Goal: Task Accomplishment & Management: Manage account settings

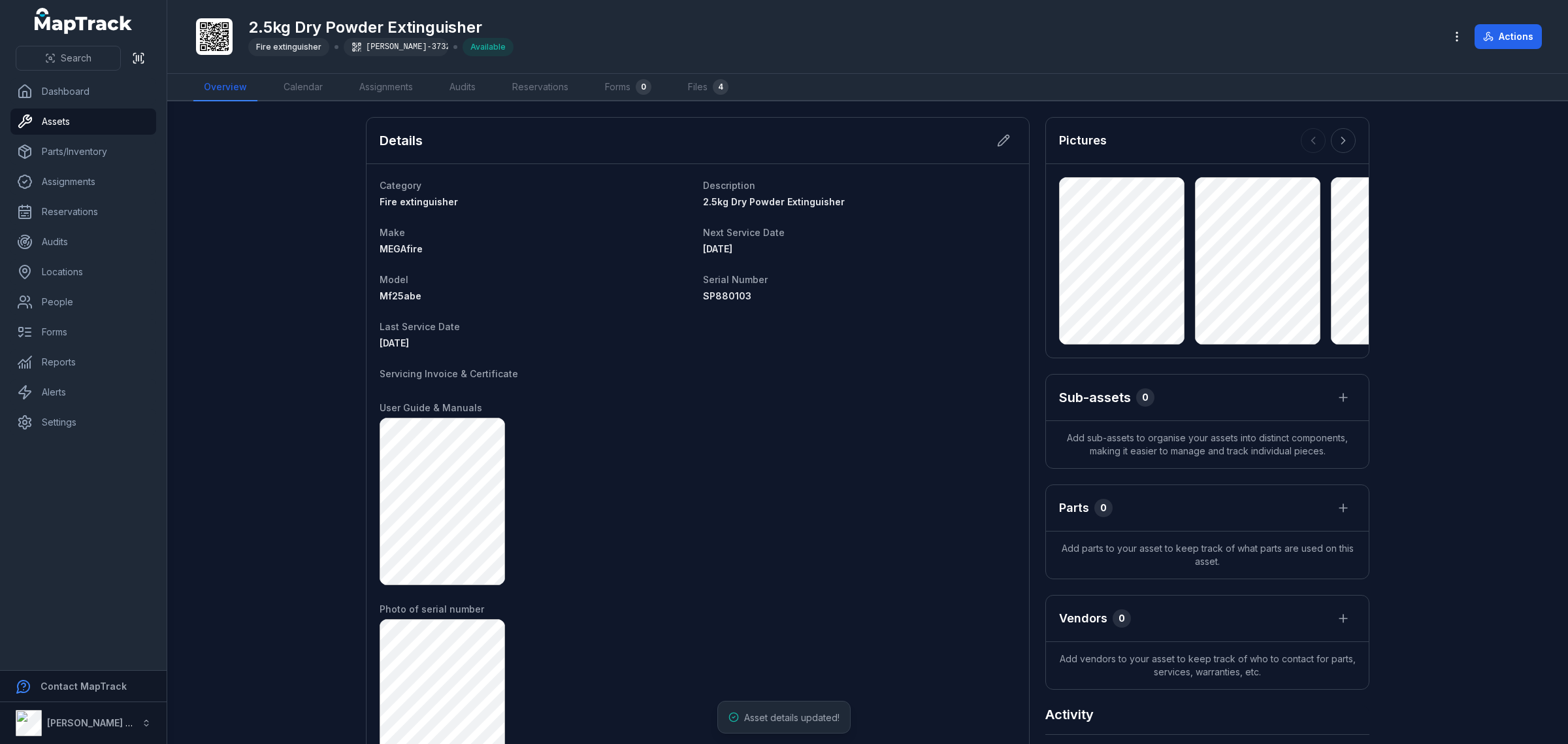
scroll to position [572, 0]
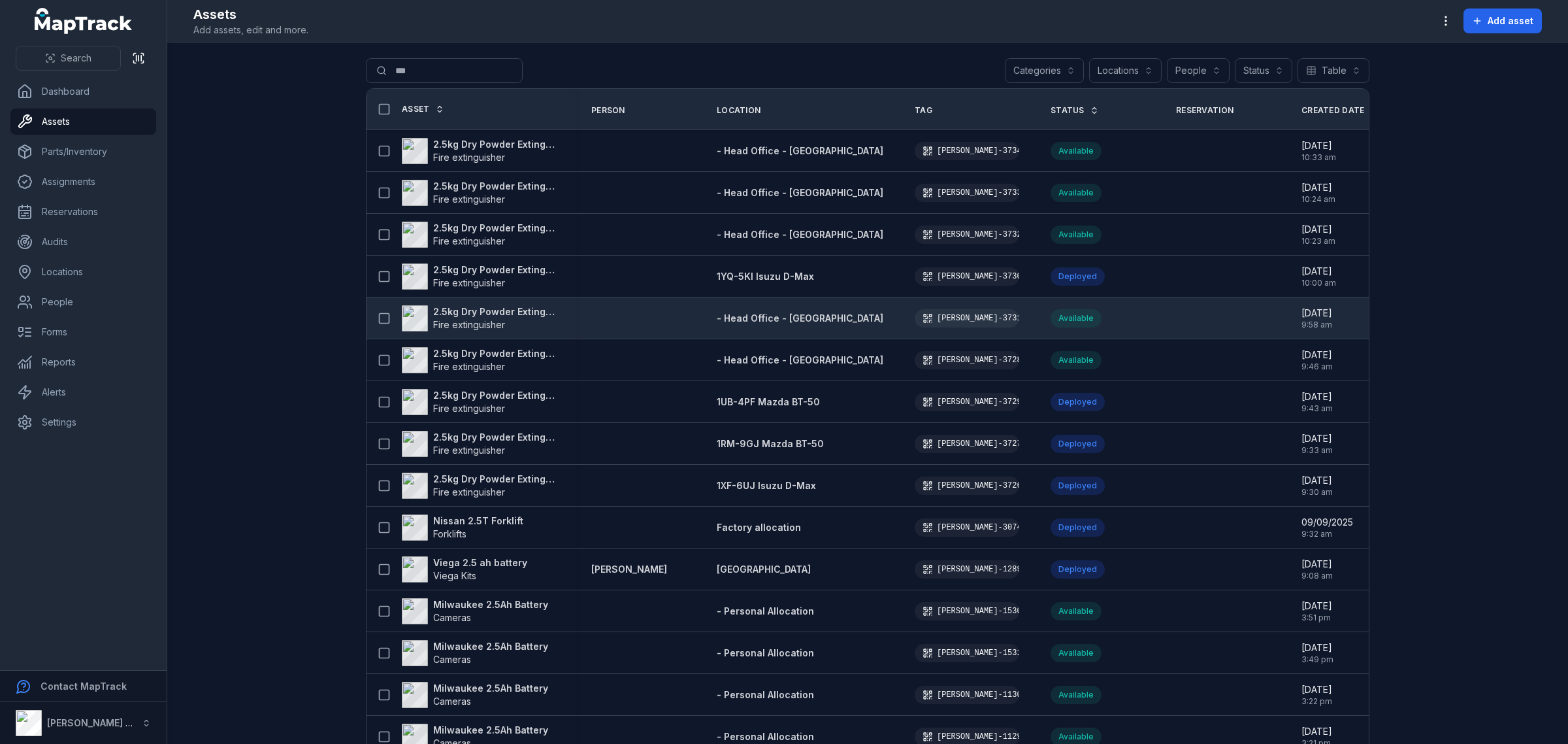
click at [483, 311] on strong "2.5kg Dry Powder Extinguisher" at bounding box center [497, 311] width 127 height 13
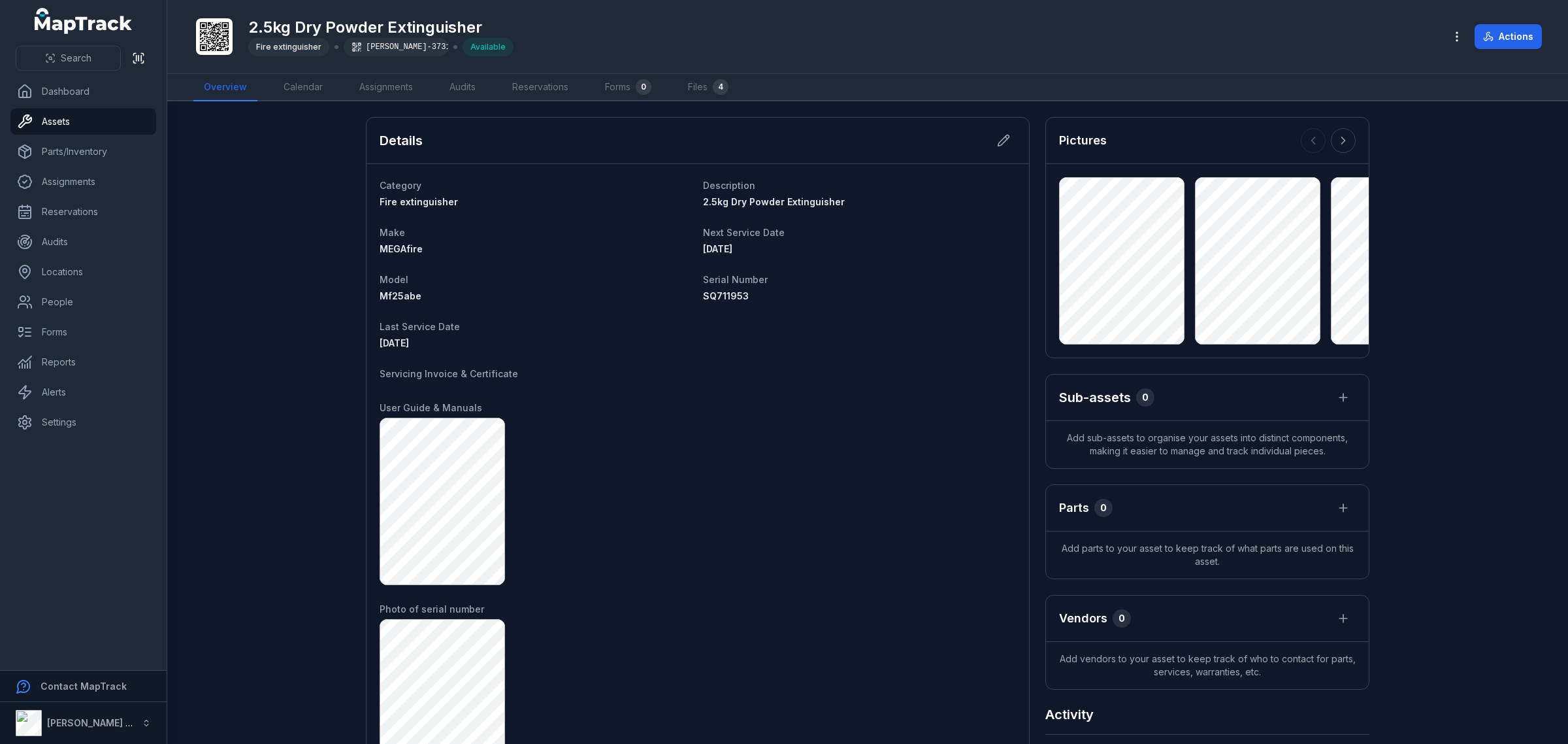
click at [1015, 139] on div "Details" at bounding box center [698, 140] width 663 height 46
click at [1008, 140] on button at bounding box center [1004, 140] width 25 height 25
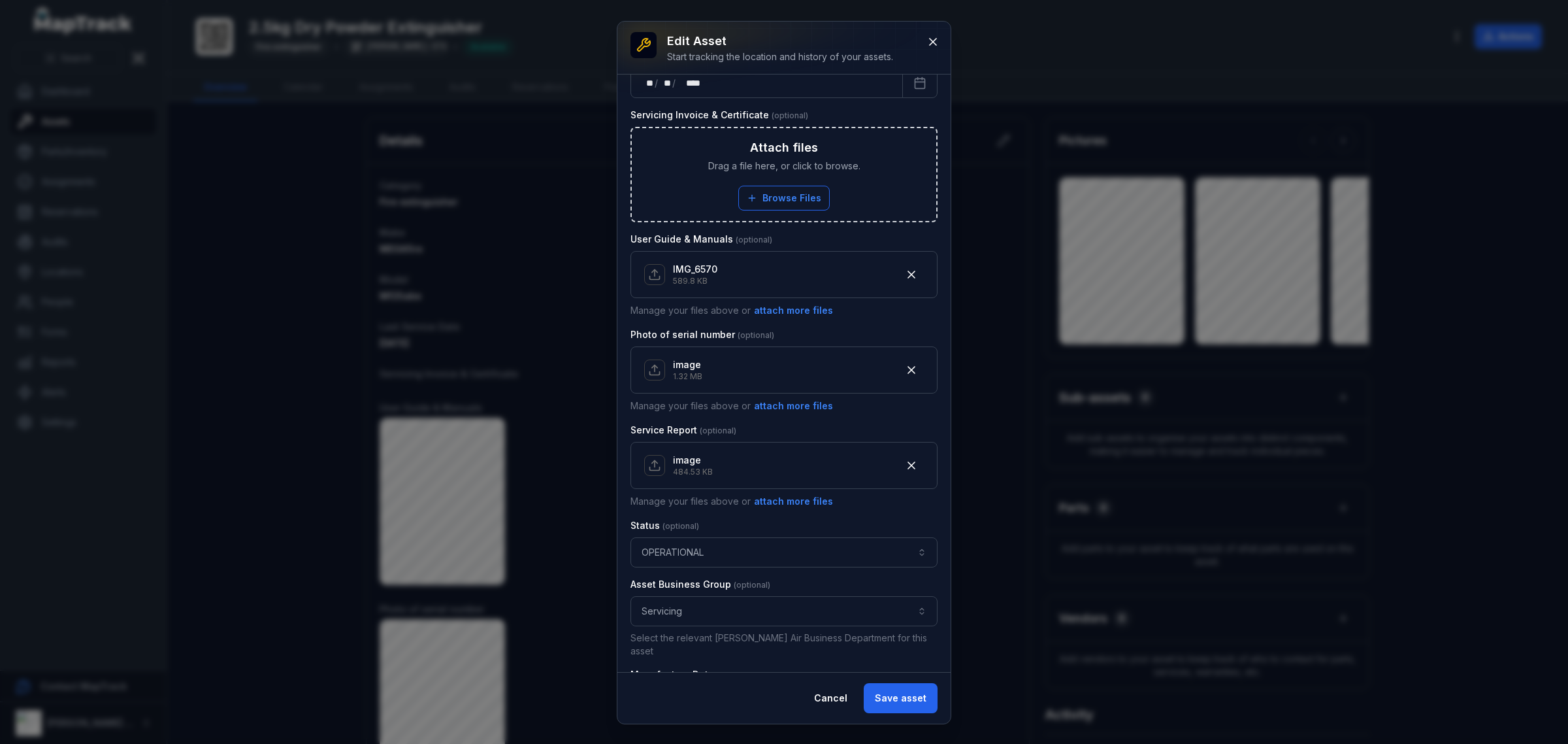
scroll to position [490, 0]
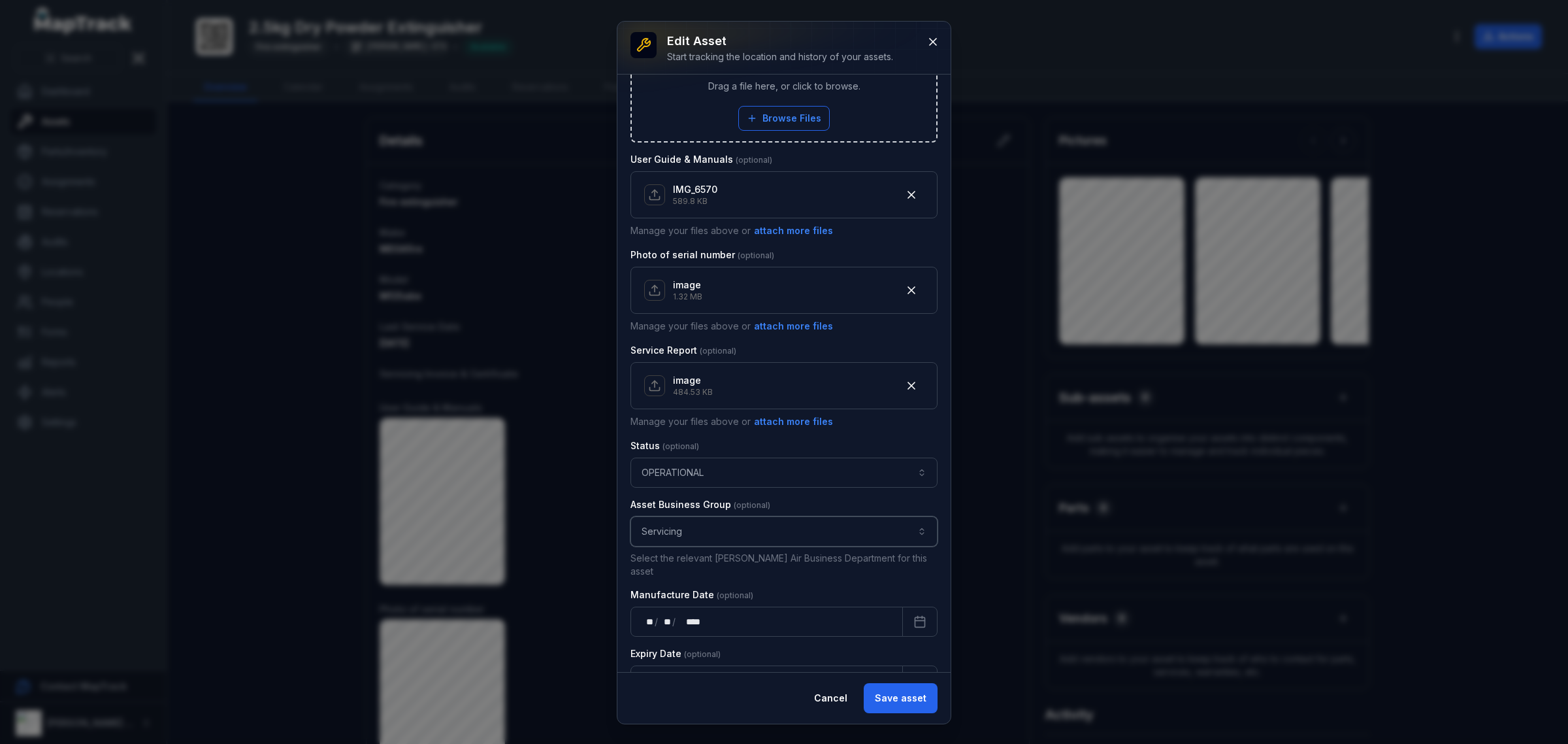
click at [748, 533] on button "Servicing *********" at bounding box center [784, 532] width 307 height 30
click at [719, 615] on div "Servicing" at bounding box center [777, 621] width 267 height 13
click at [918, 711] on button "Save asset" at bounding box center [900, 698] width 74 height 30
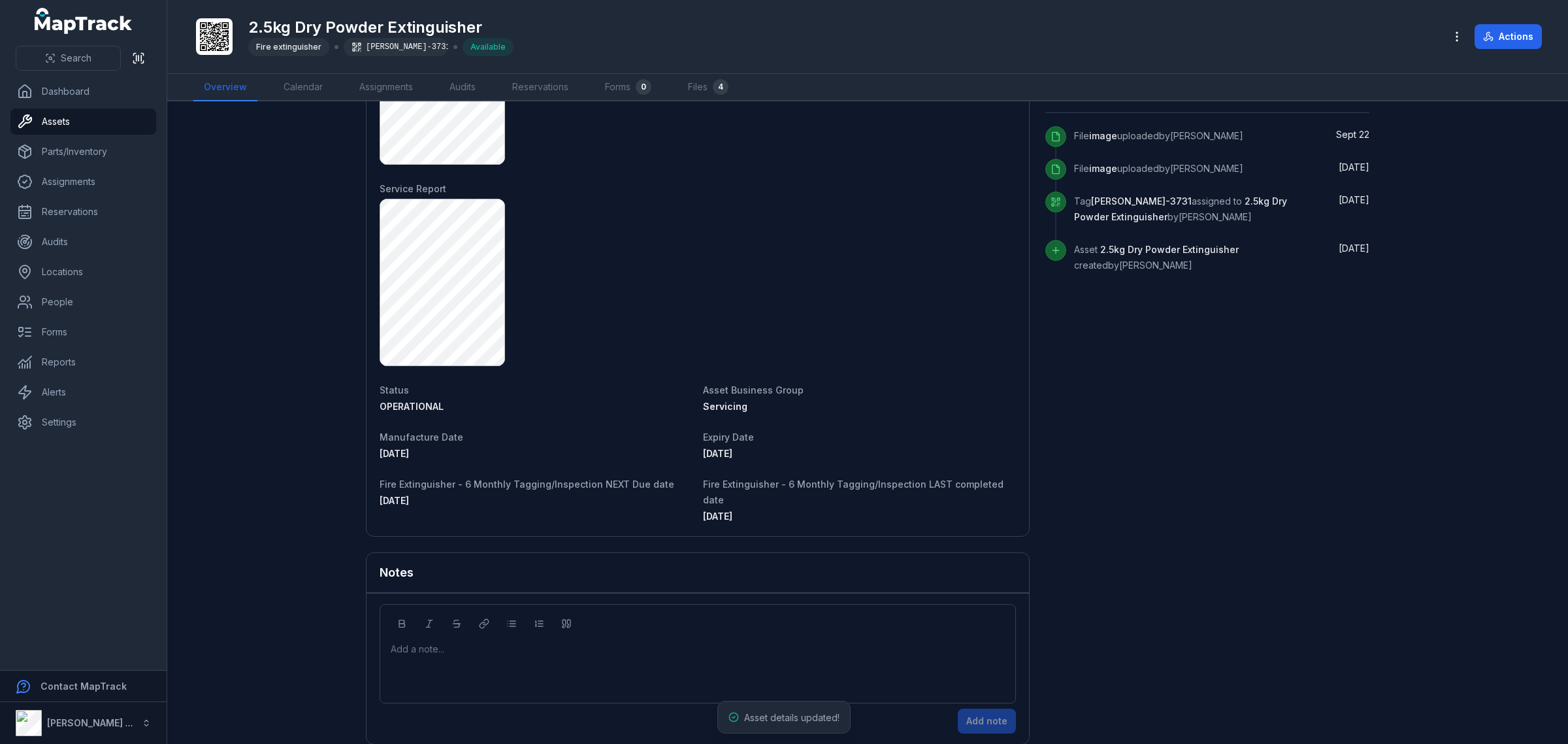
scroll to position [622, 0]
